Goal: Check status: Check status

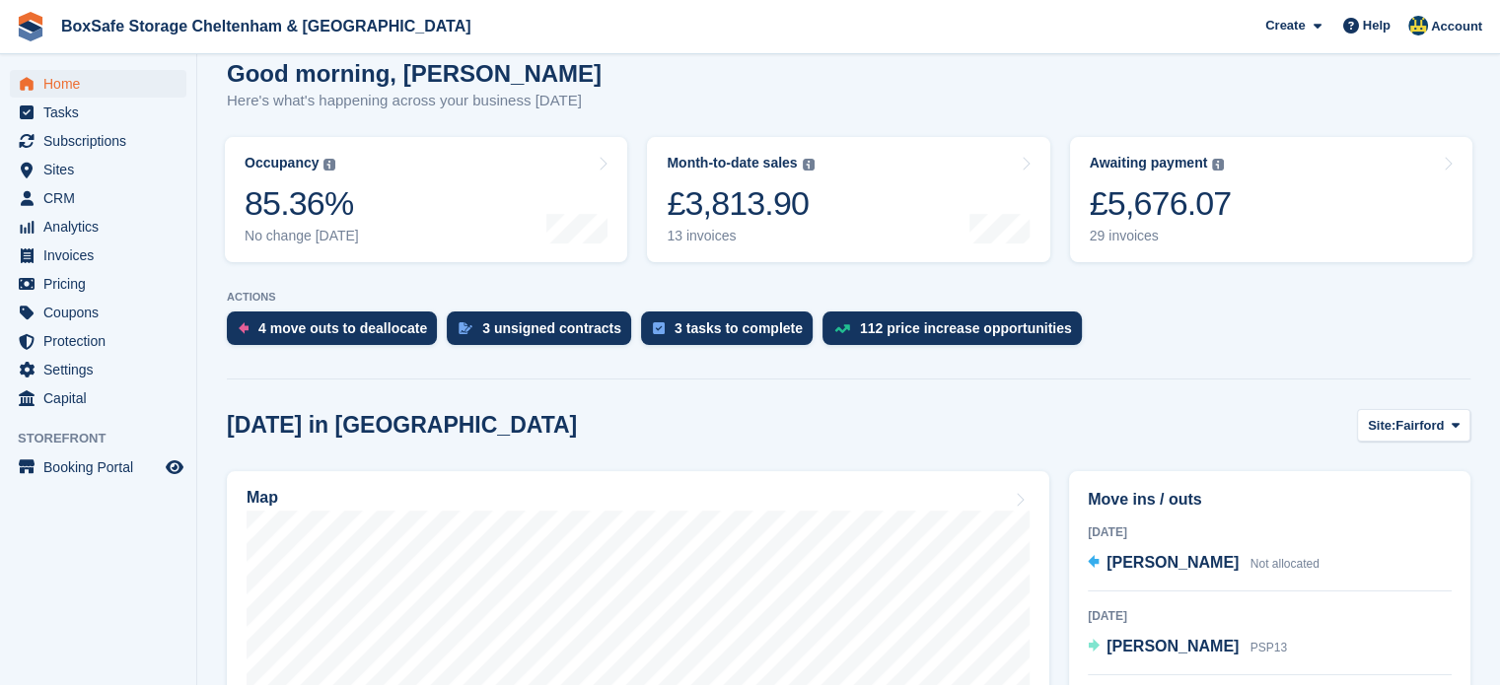
scroll to position [179, 0]
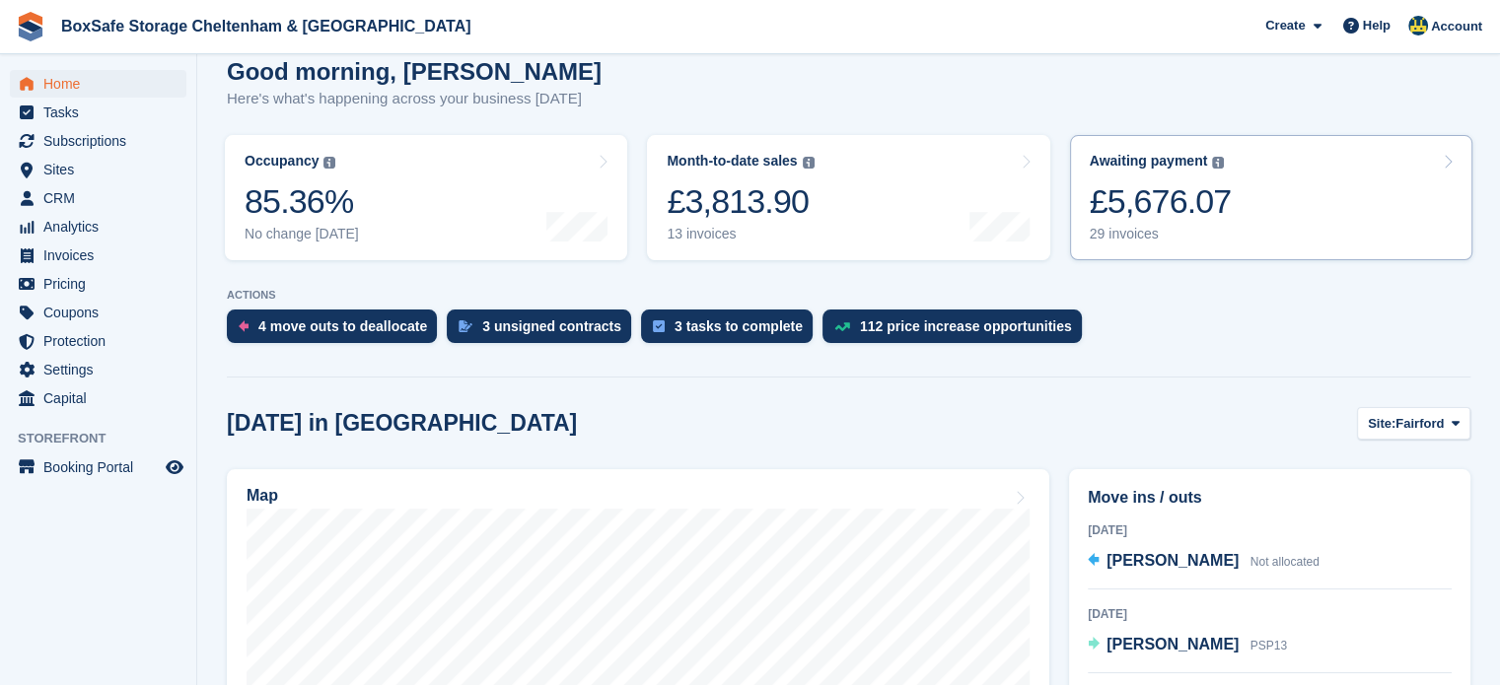
click at [1257, 186] on link "Awaiting payment The total outstanding balance on all open invoices. £5,676.07 …" at bounding box center [1271, 197] width 402 height 125
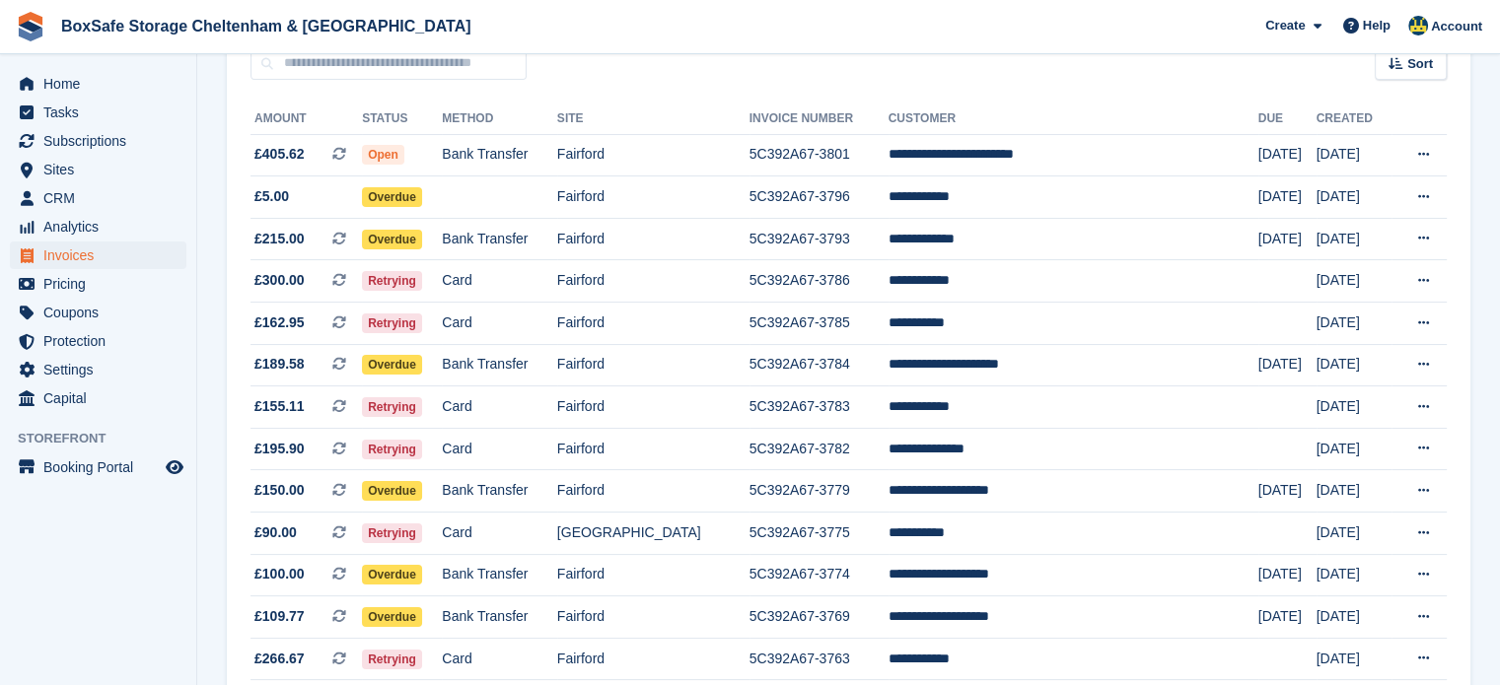
scroll to position [178, 0]
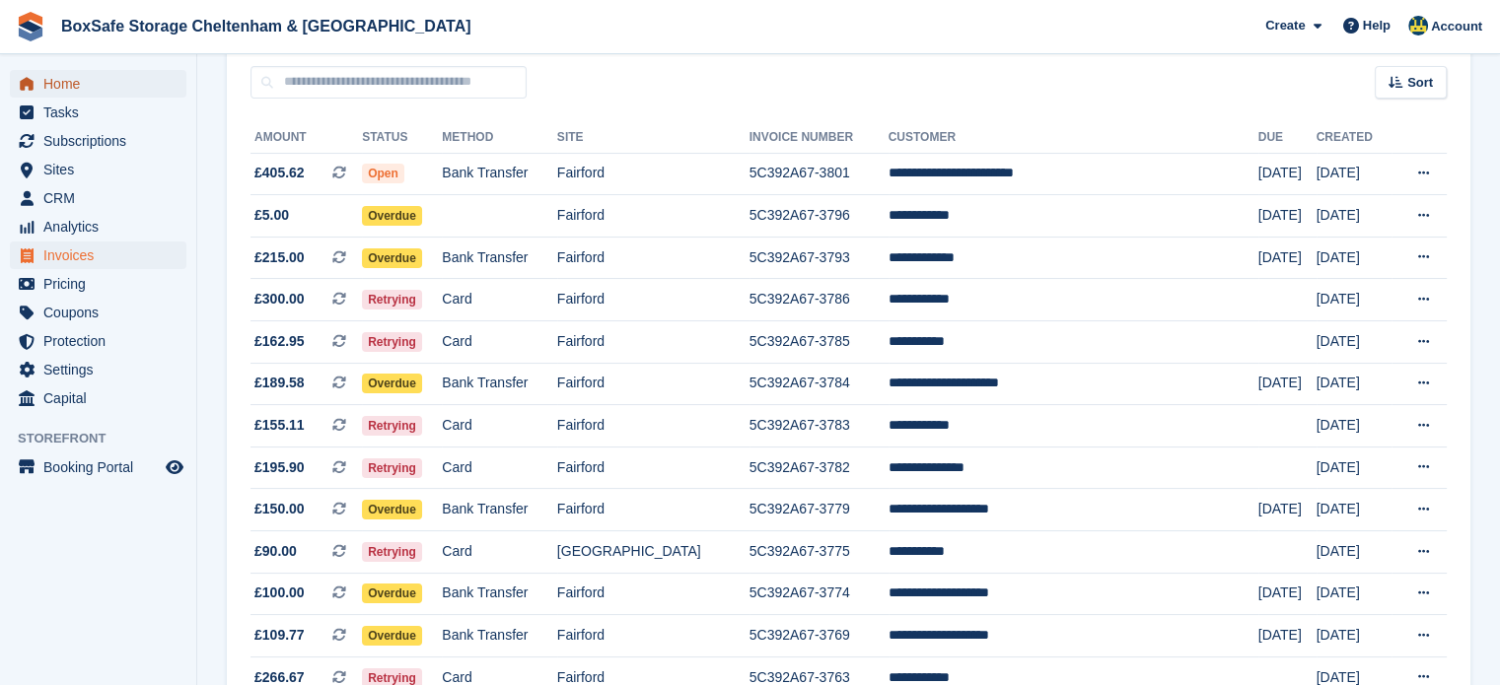
click at [108, 81] on span "Home" at bounding box center [102, 84] width 118 height 28
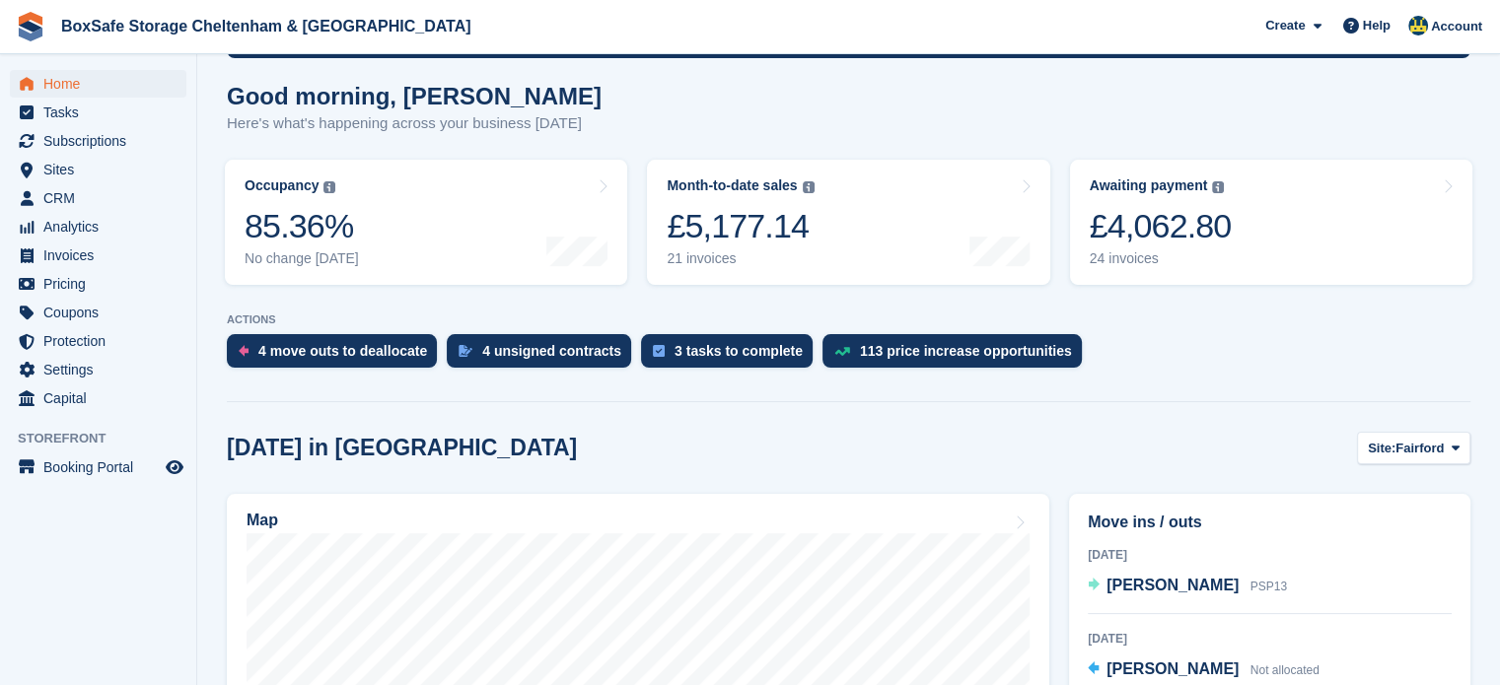
scroll to position [162, 0]
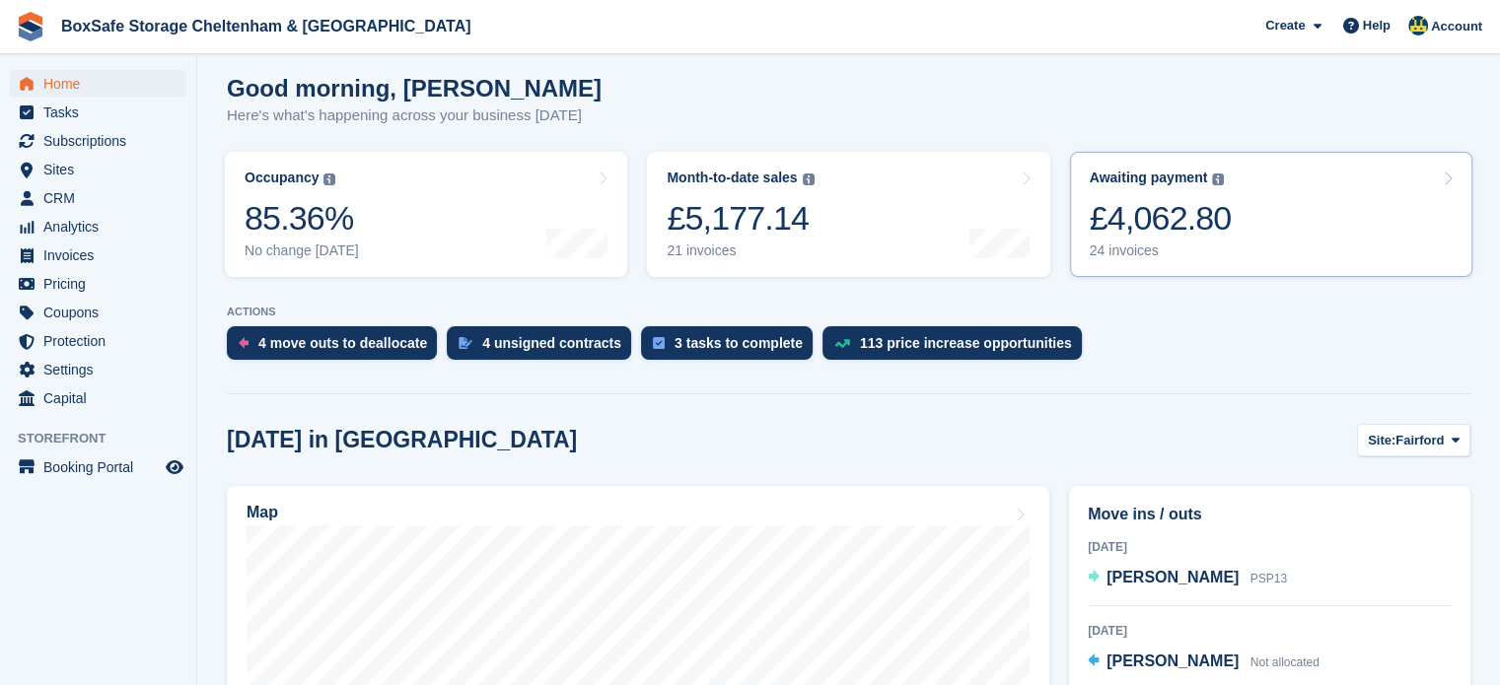
click at [1366, 231] on link "Awaiting payment The total outstanding balance on all open invoices. £4,062.80 …" at bounding box center [1271, 214] width 402 height 125
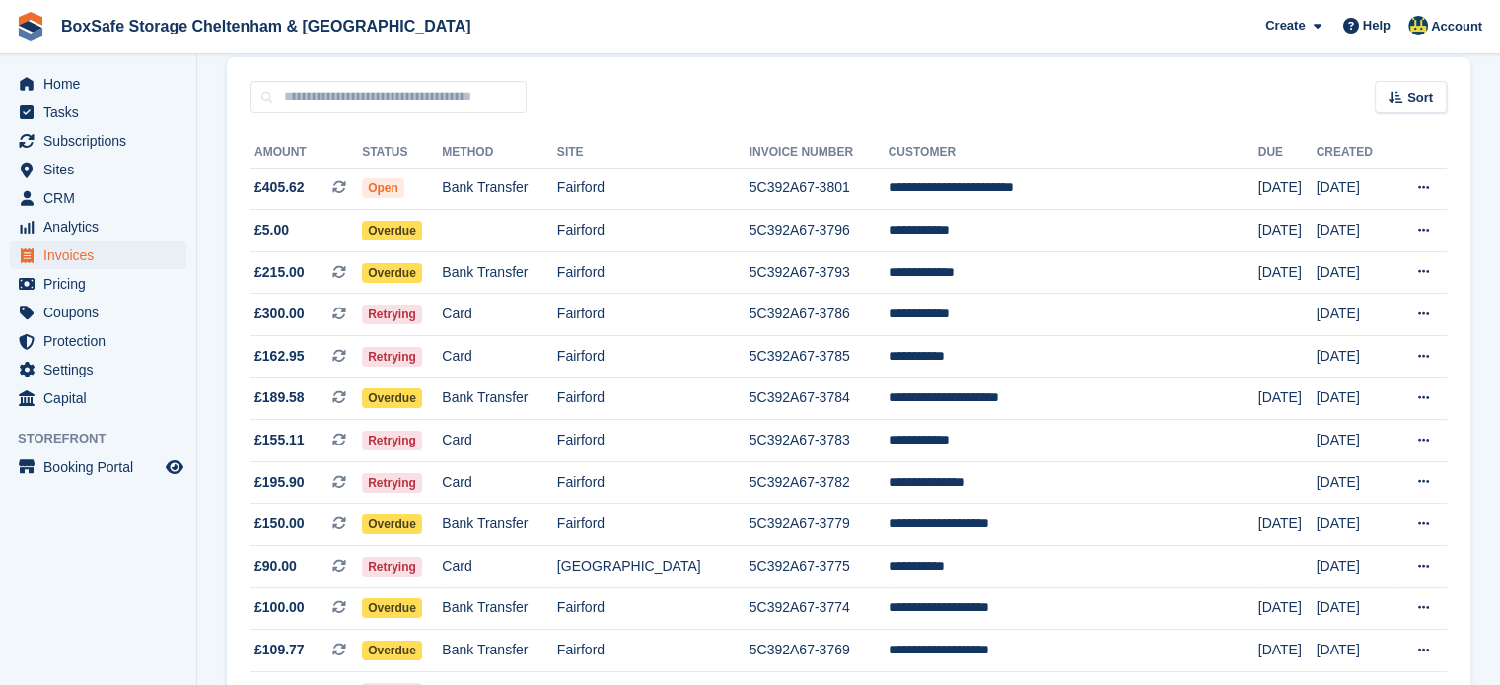
scroll to position [165, 0]
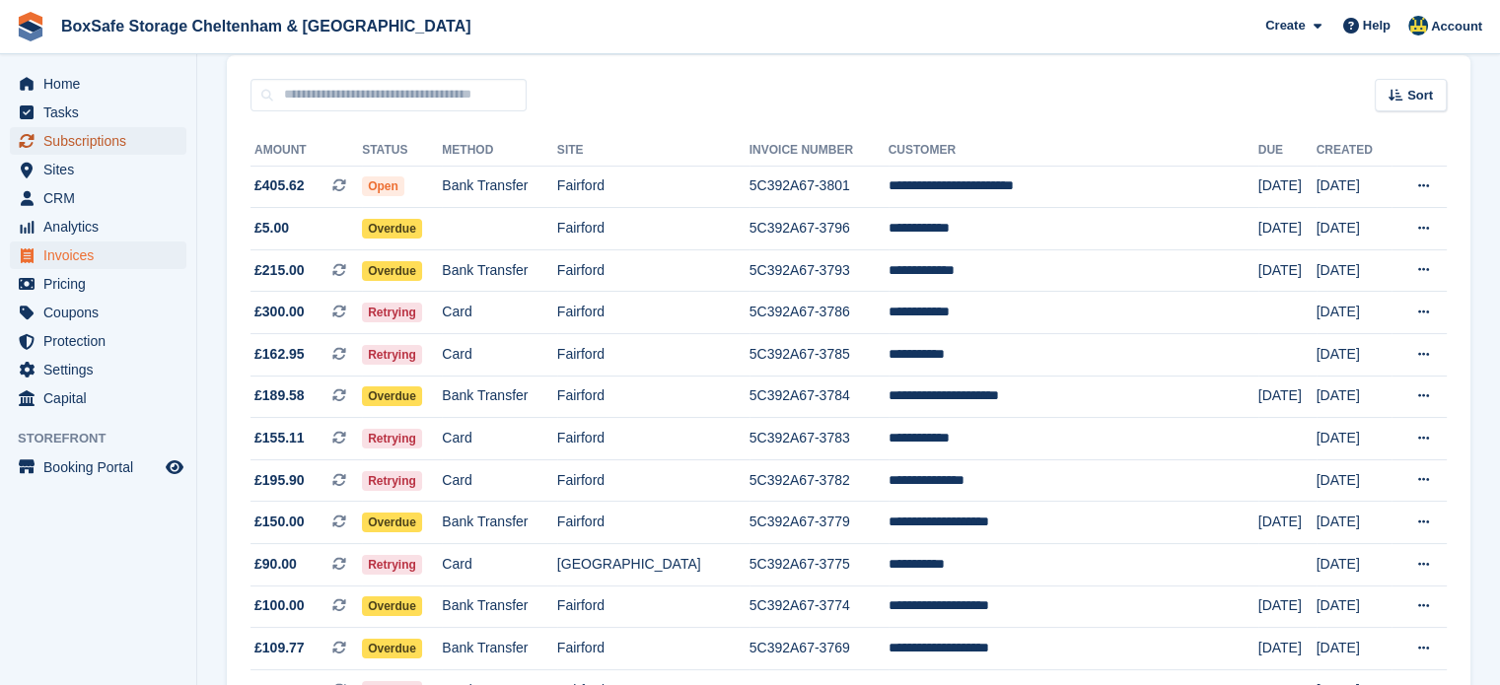
click at [86, 153] on span "Subscriptions" at bounding box center [102, 141] width 118 height 28
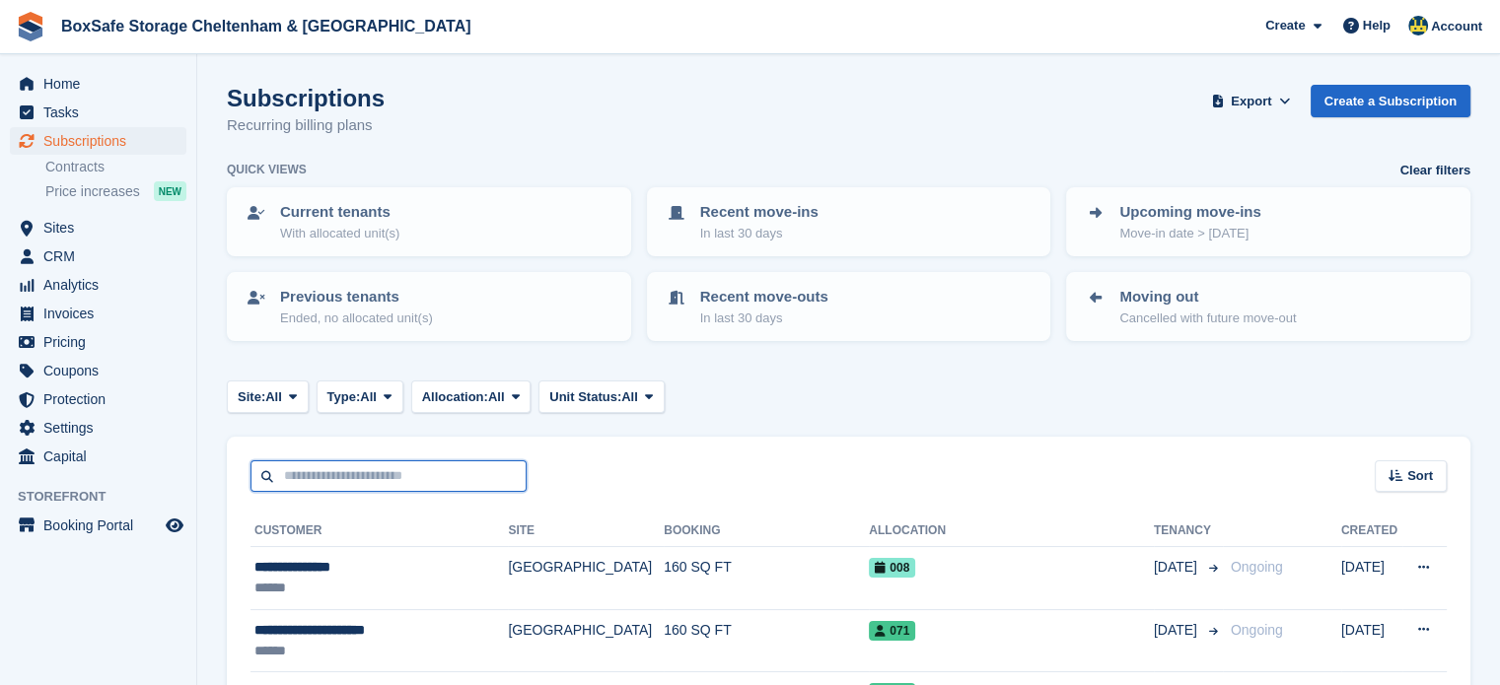
click at [396, 476] on input "text" at bounding box center [389, 477] width 276 height 33
type input "*******"
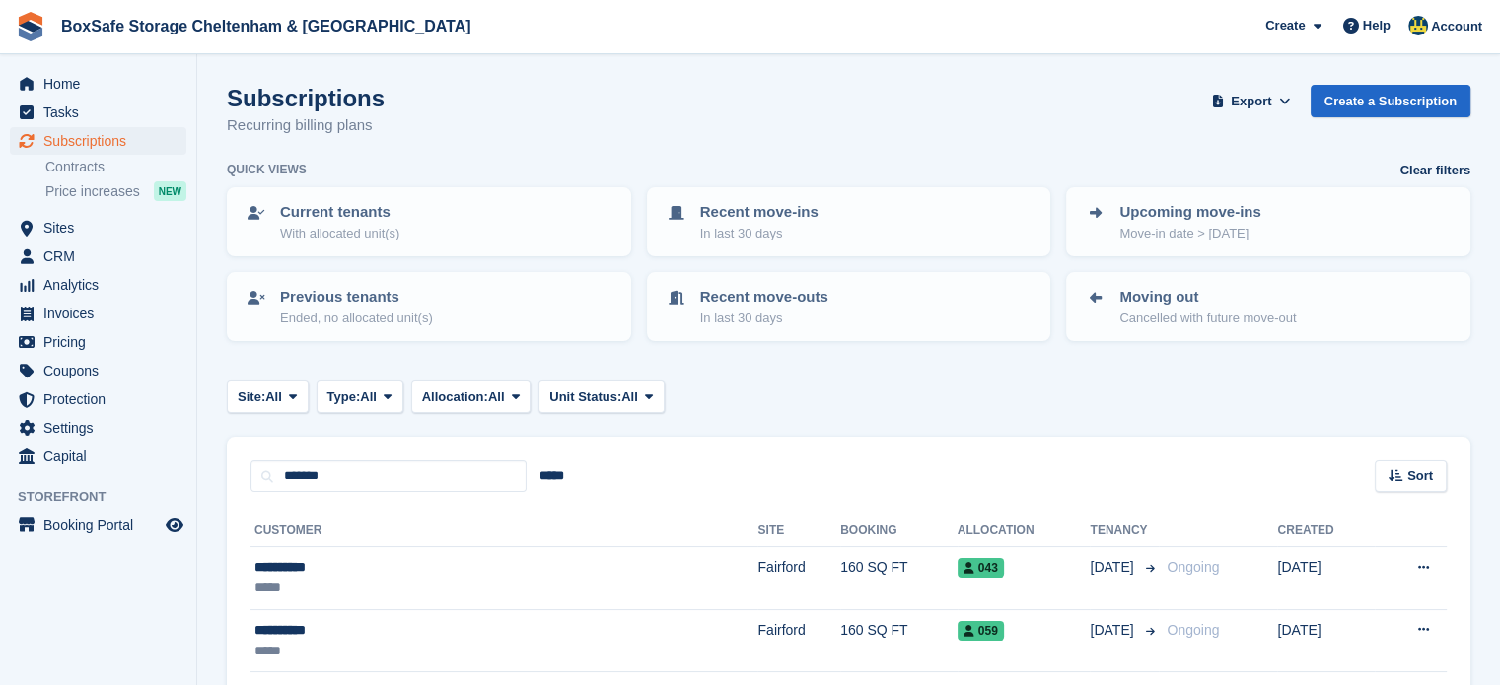
scroll to position [146, 0]
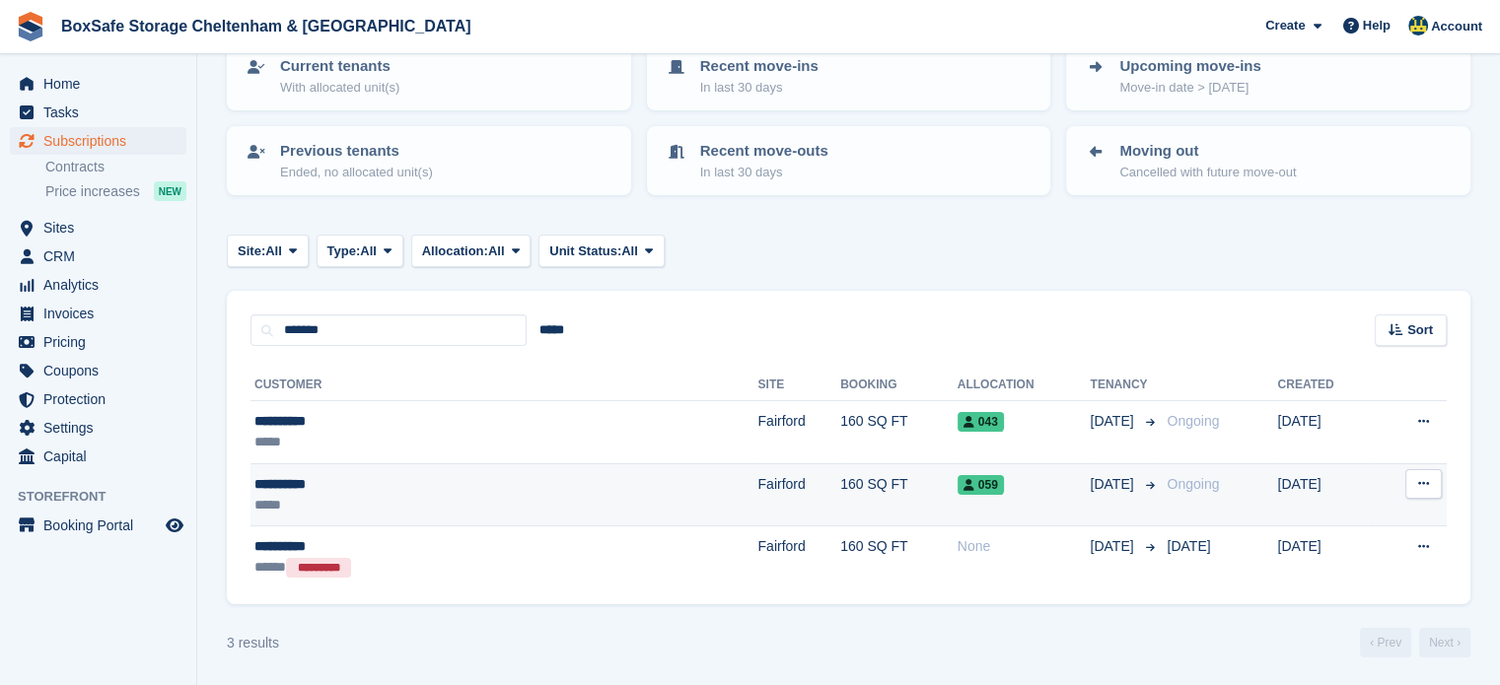
click at [958, 491] on span "059" at bounding box center [981, 485] width 46 height 20
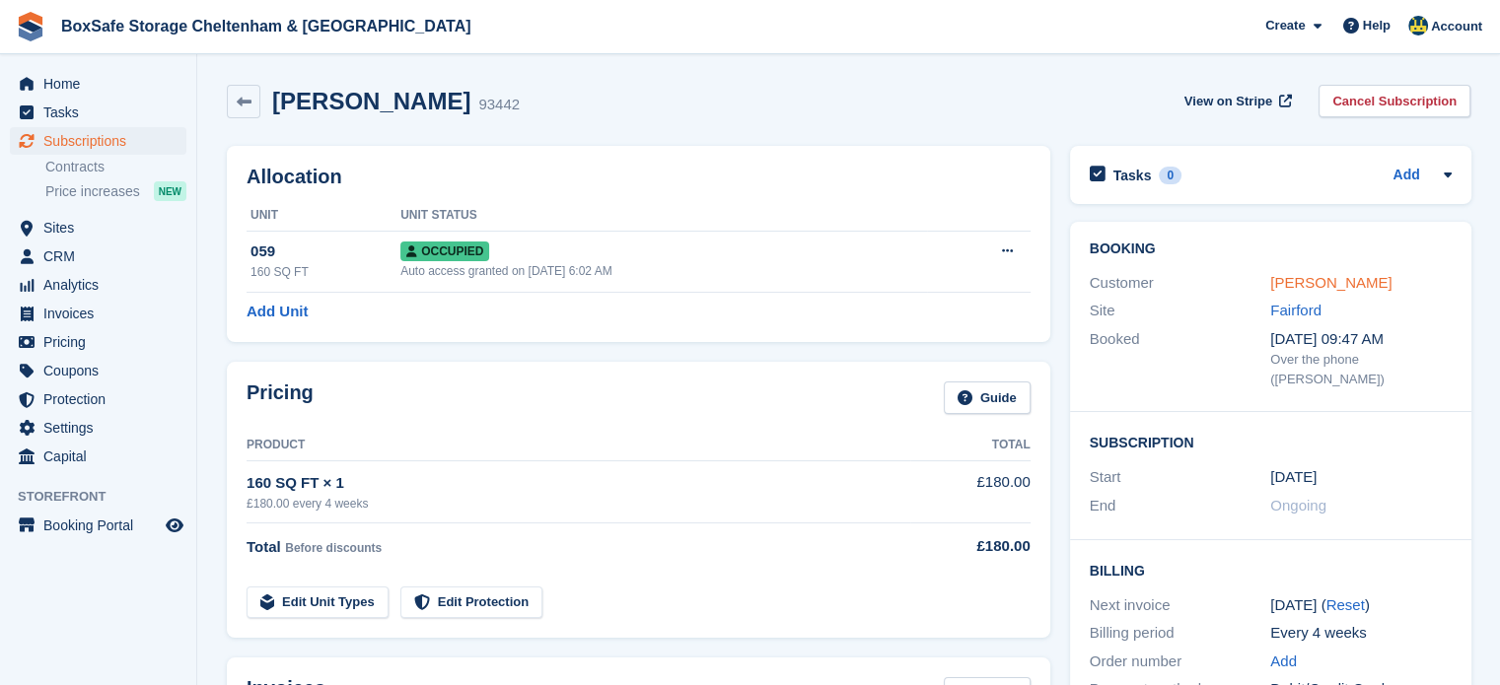
click at [1310, 282] on link "Jo Bohling" at bounding box center [1330, 282] width 121 height 17
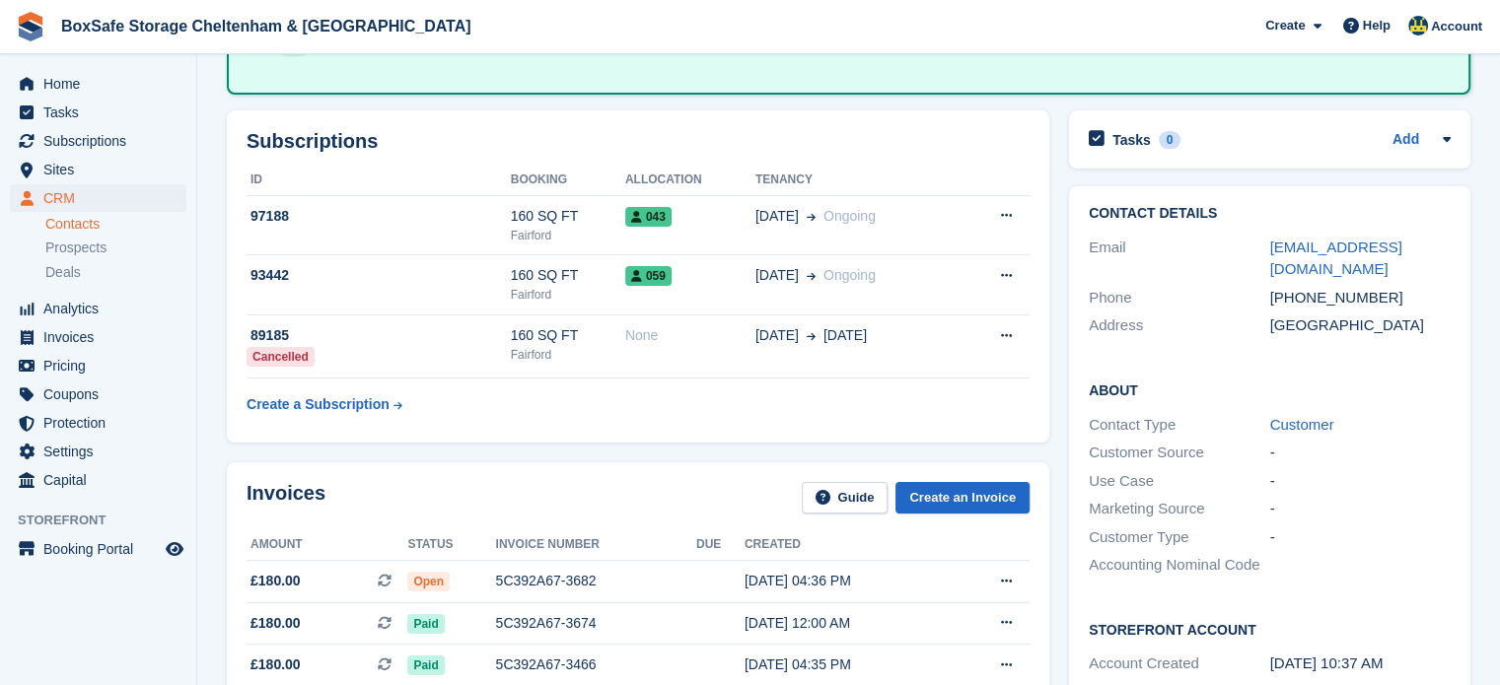
scroll to position [203, 0]
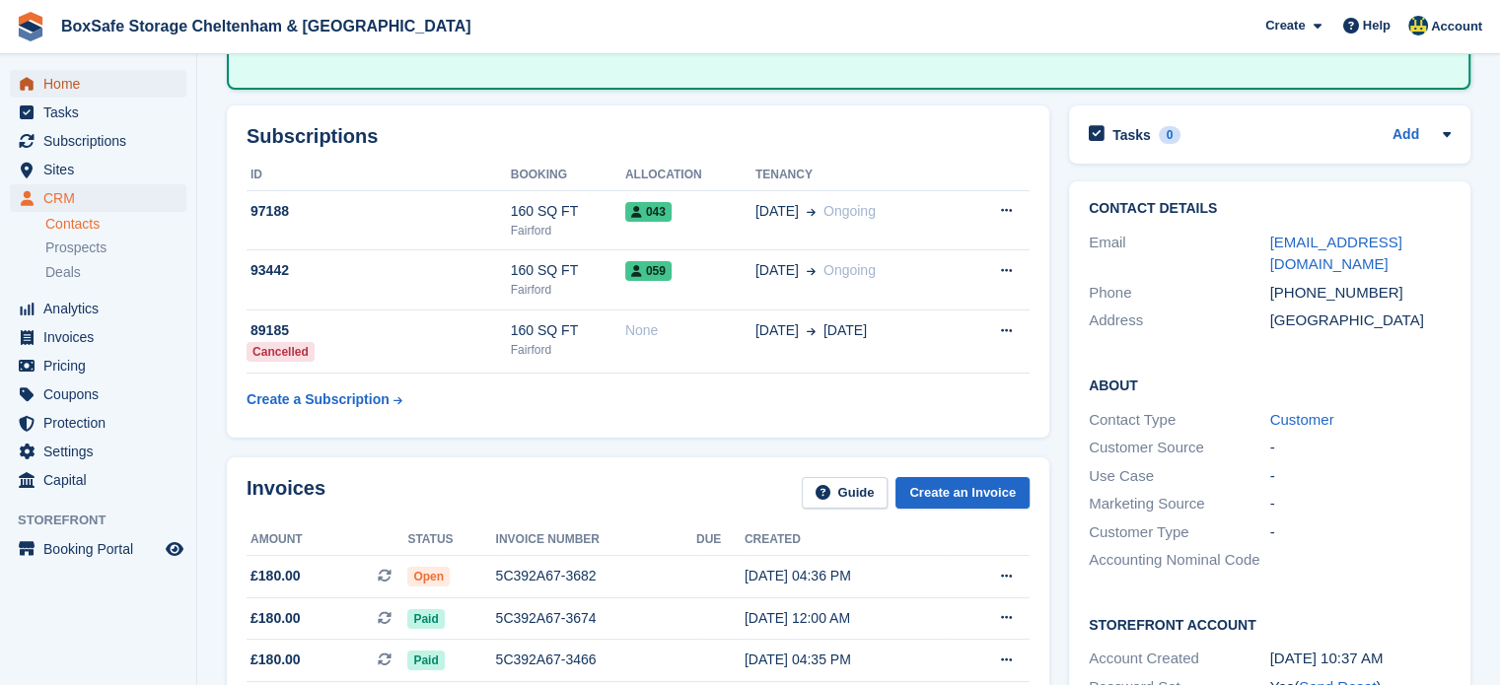
click at [93, 84] on span "Home" at bounding box center [102, 84] width 118 height 28
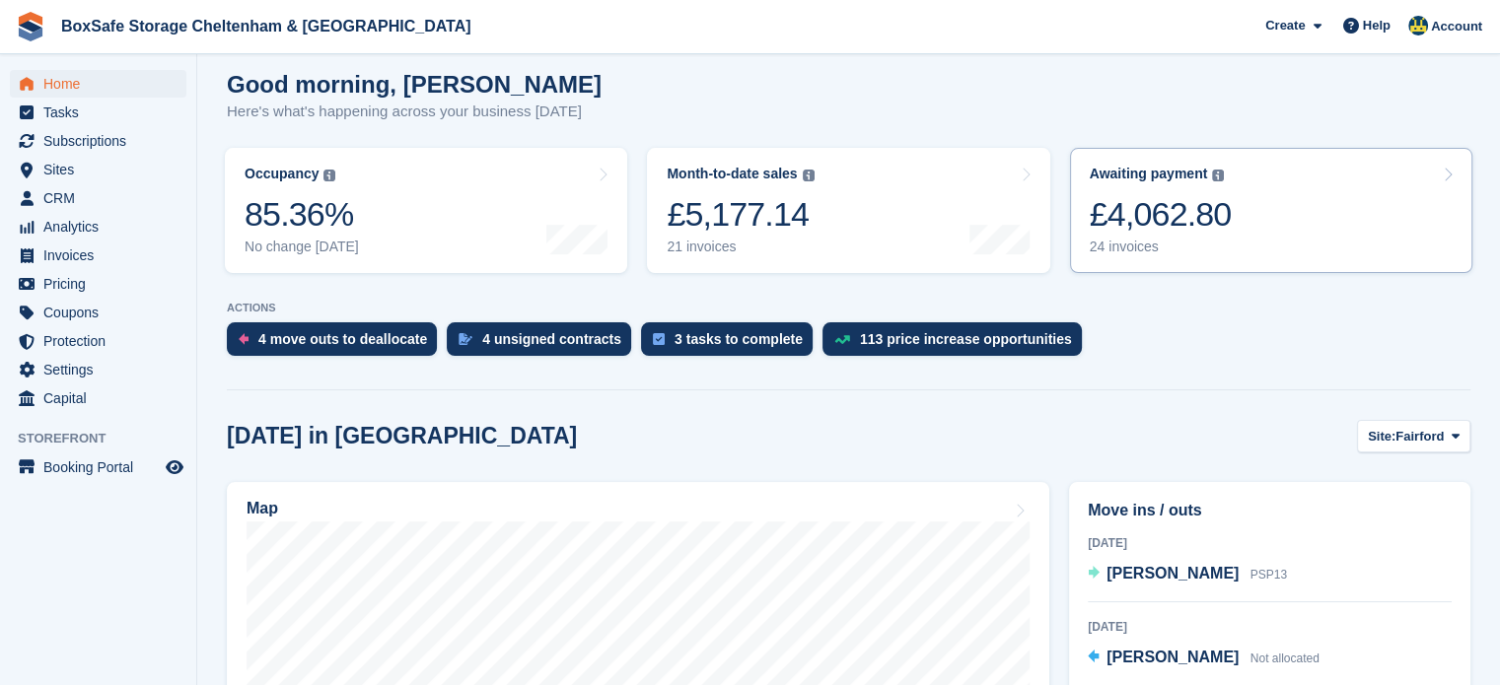
scroll to position [177, 0]
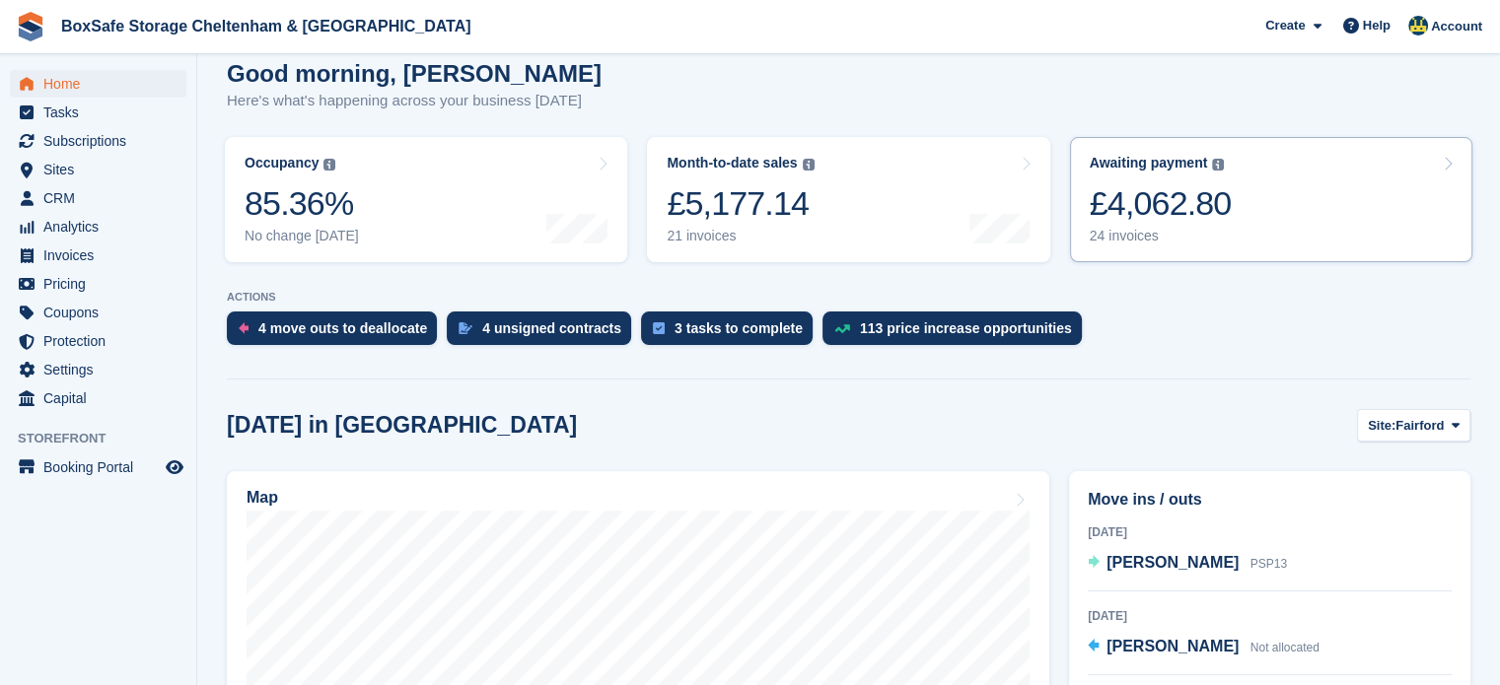
click at [1311, 224] on link "Awaiting payment The total outstanding balance on all open invoices. £4,062.80 …" at bounding box center [1271, 199] width 402 height 125
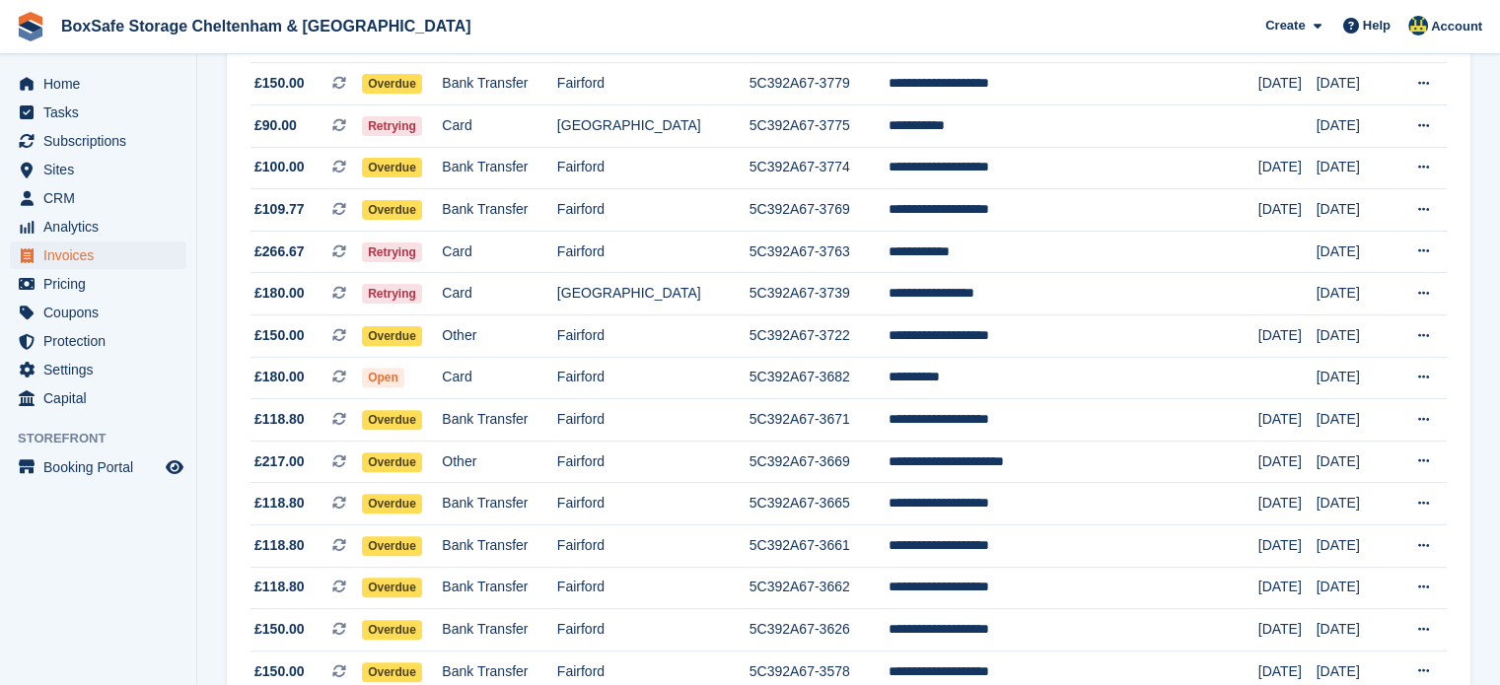
scroll to position [597, 0]
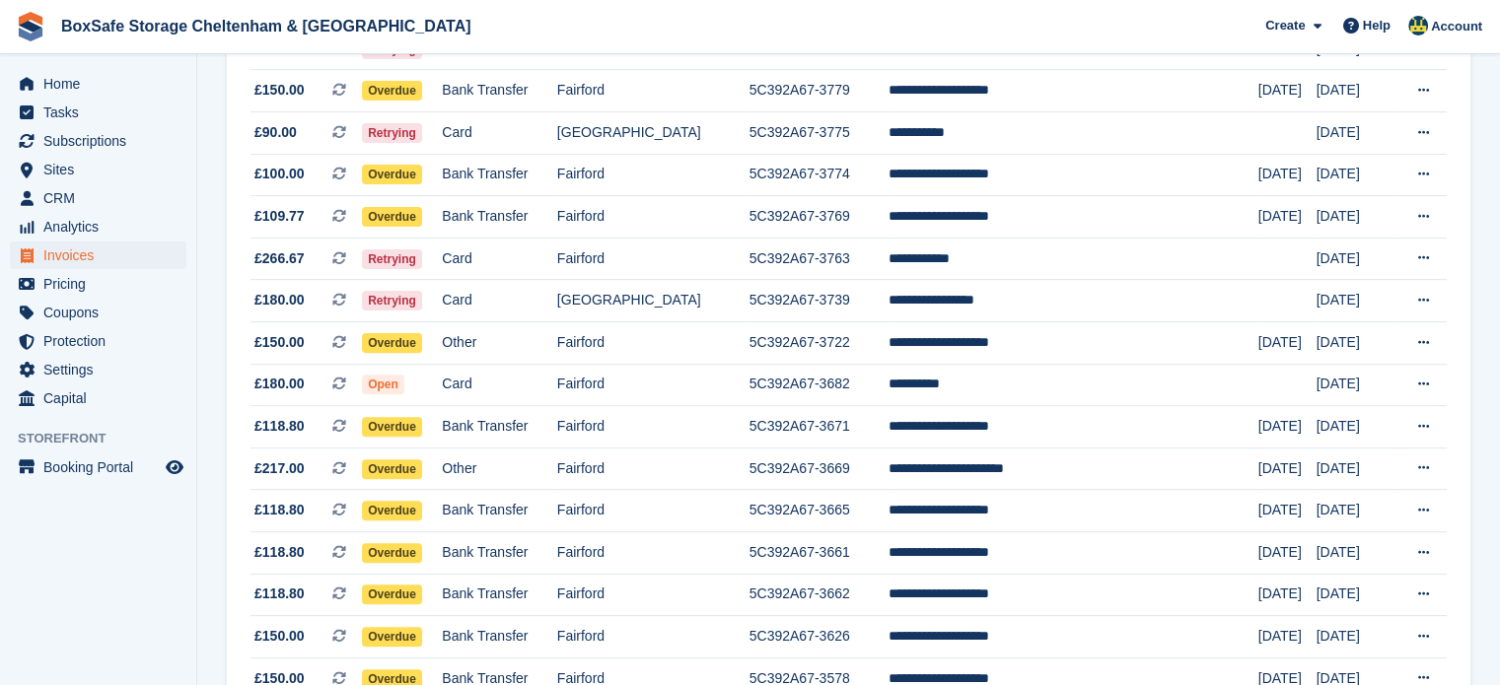
click at [1495, 482] on section "Invoices A complete list of invoices for all payments Export Export Invoices Ex…" at bounding box center [848, 121] width 1303 height 1437
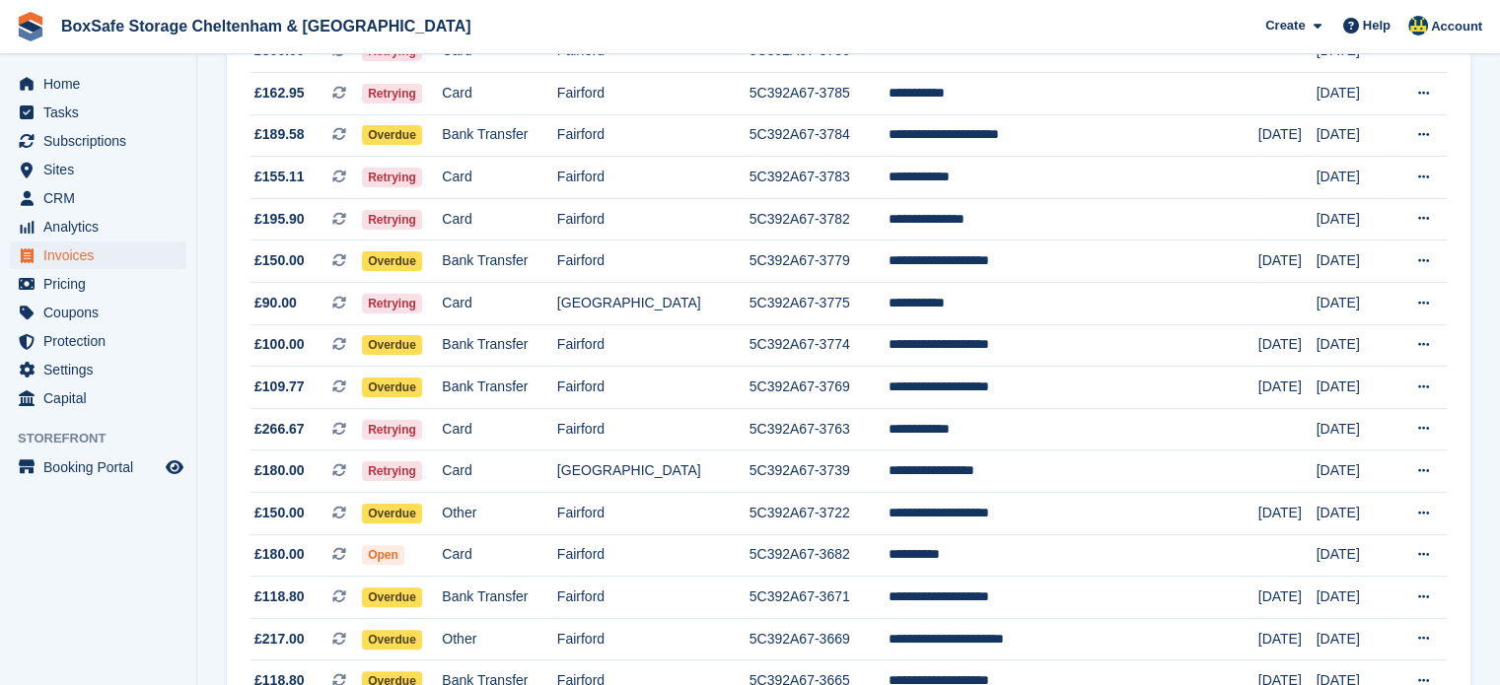
scroll to position [431, 0]
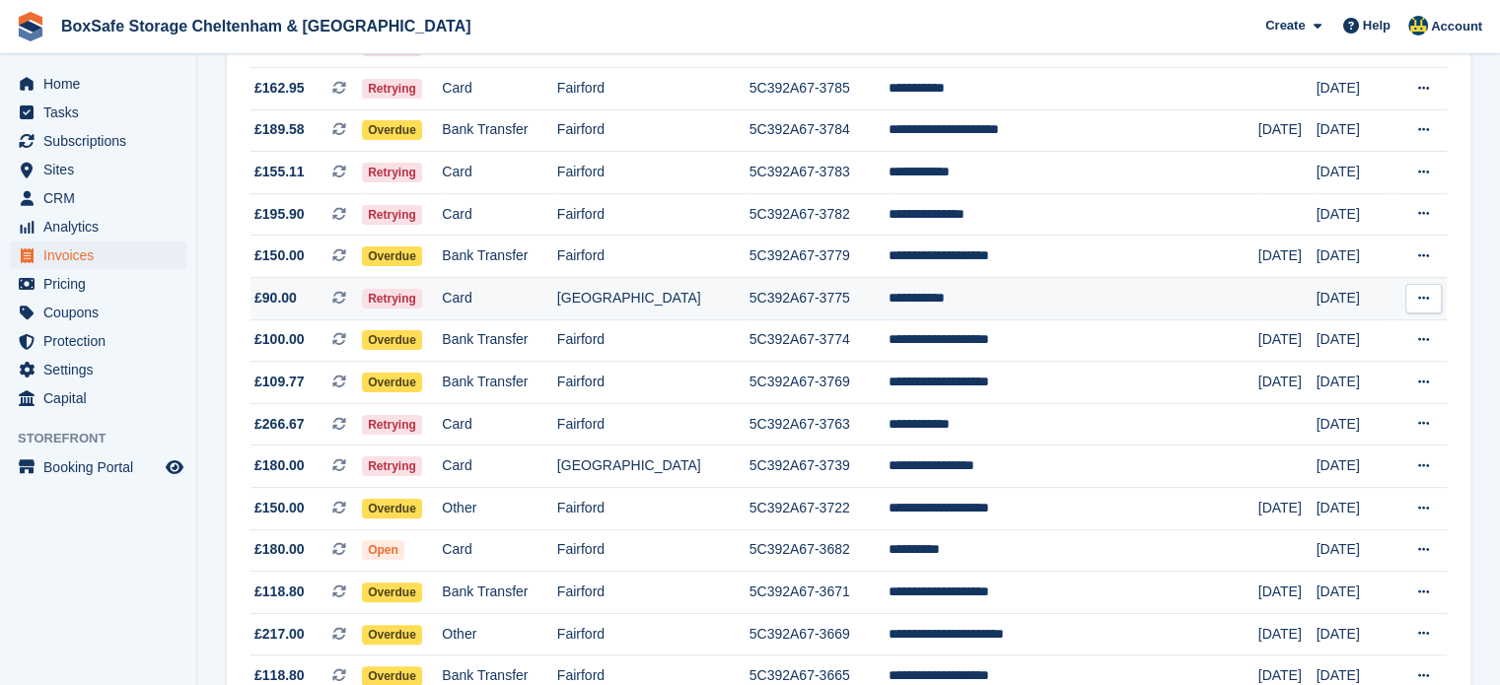
click at [1054, 309] on td "**********" at bounding box center [1074, 299] width 370 height 42
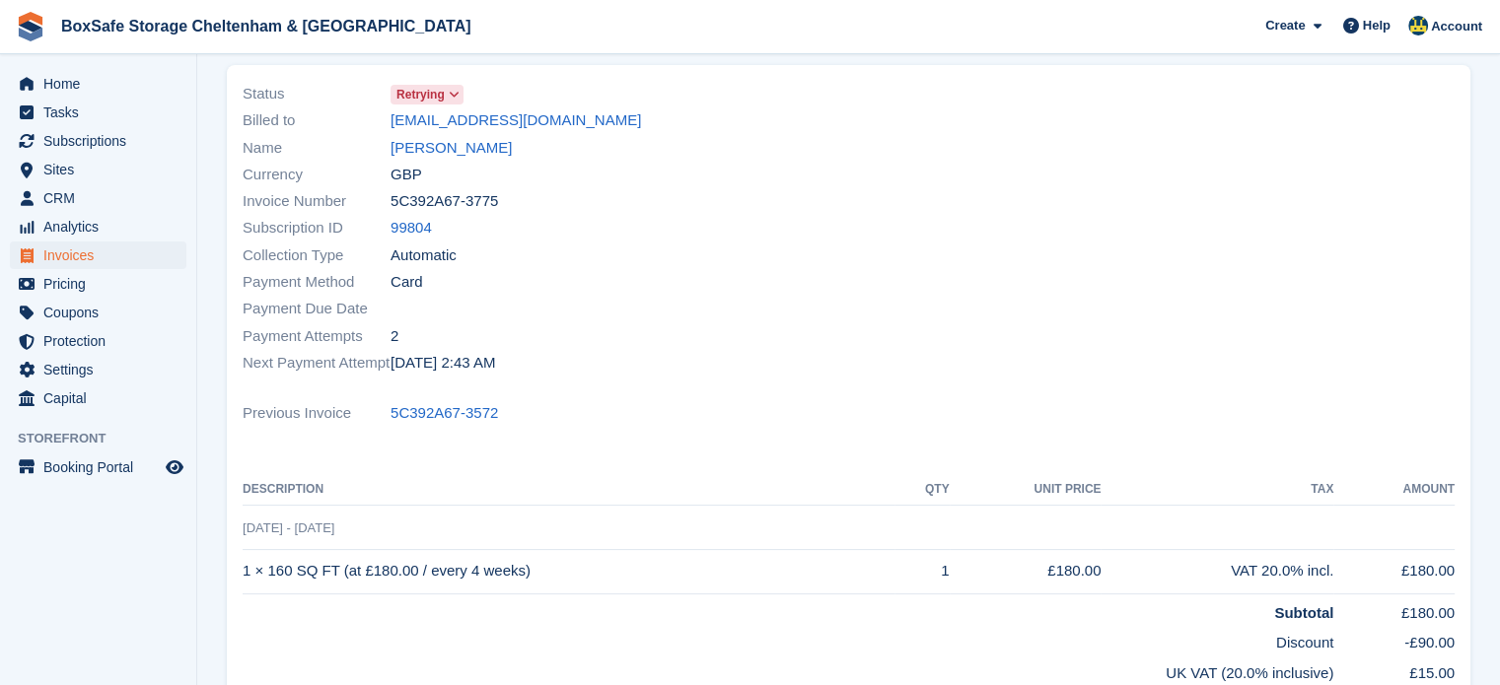
scroll to position [87, 0]
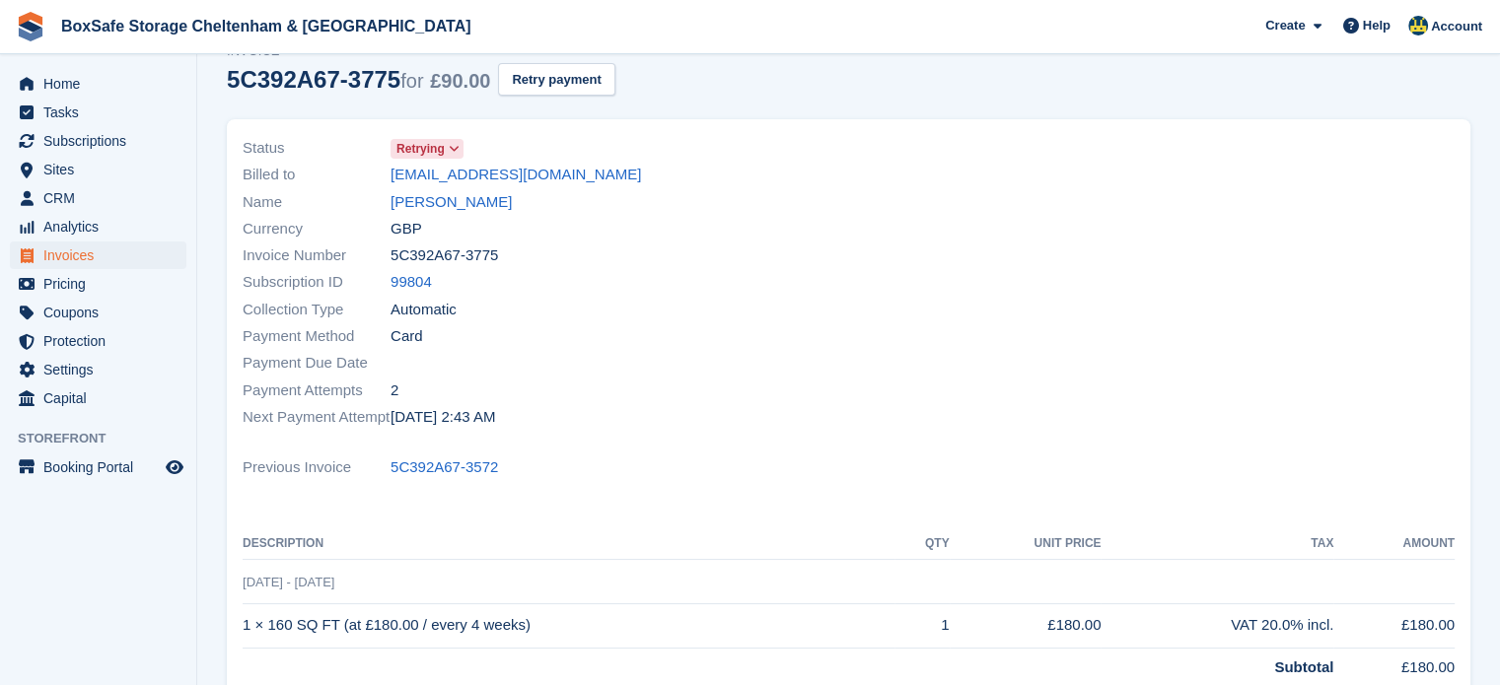
click at [1486, 282] on section "Invoices 5C392A67-3775 Invoice 5C392A67-3775 for £90.00 Retry payment View on S…" at bounding box center [848, 499] width 1303 height 1173
click at [58, 82] on span "Home" at bounding box center [102, 84] width 118 height 28
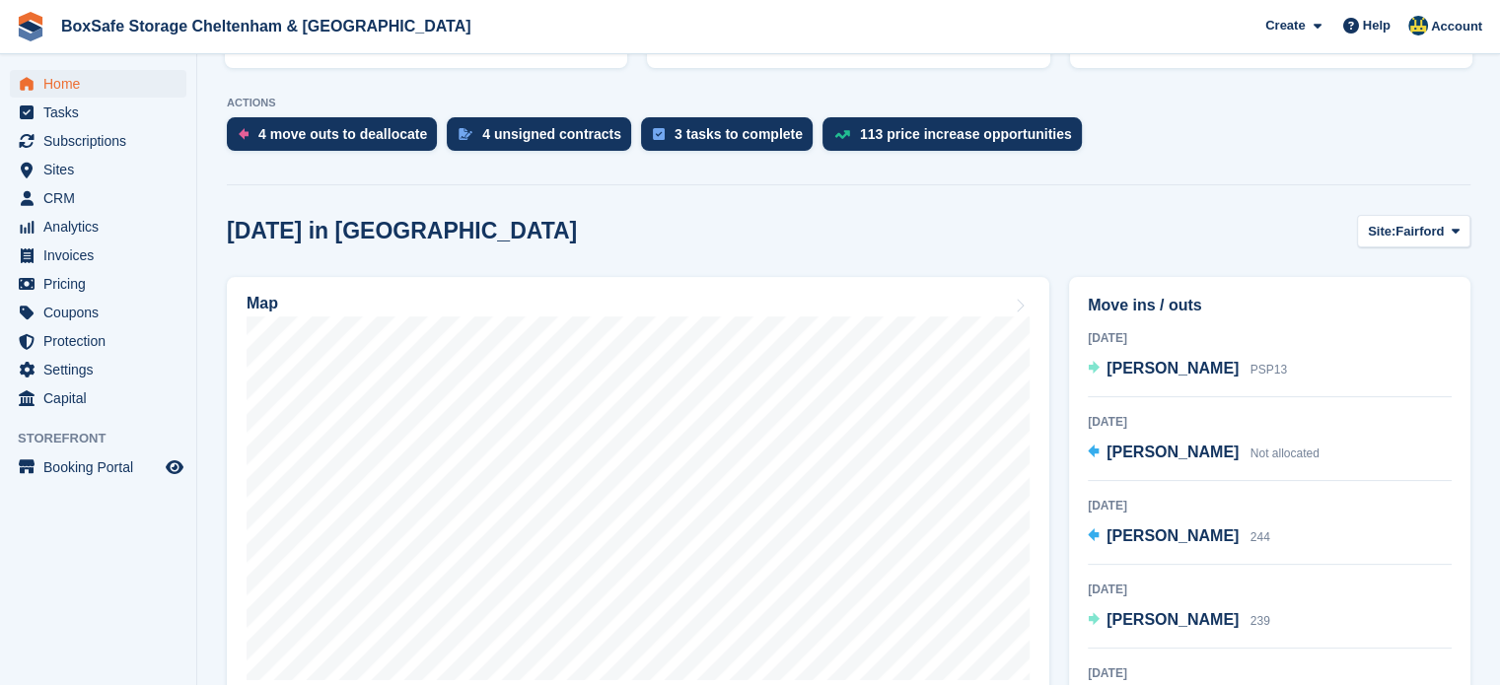
scroll to position [523, 0]
